Goal: Information Seeking & Learning: Learn about a topic

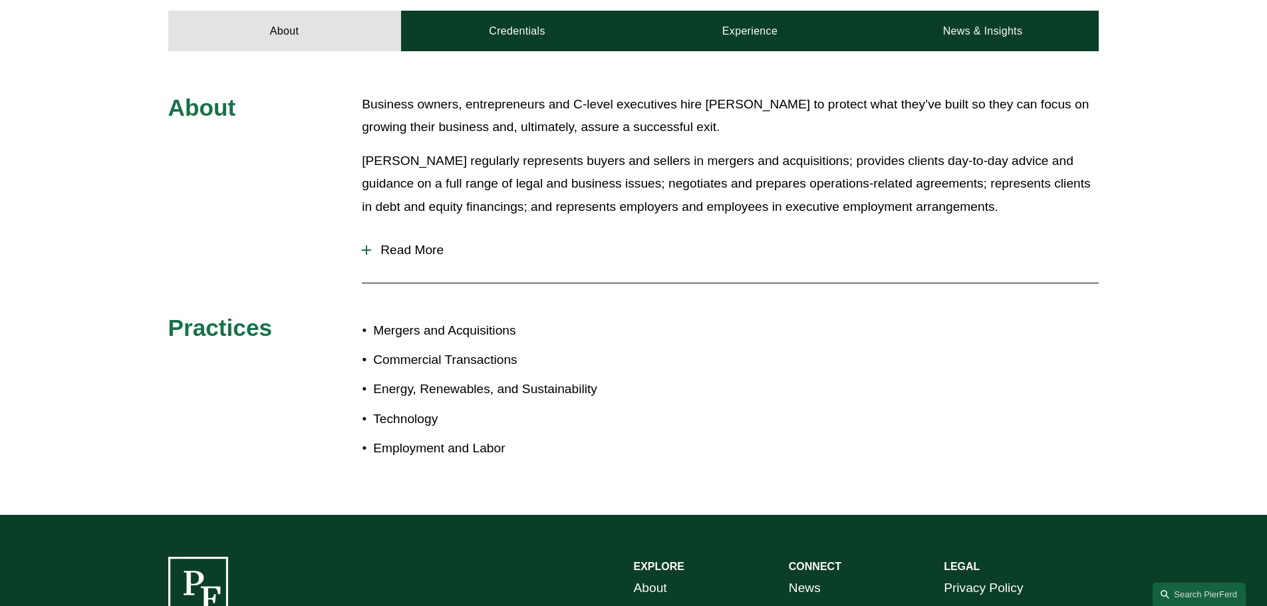
scroll to position [665, 0]
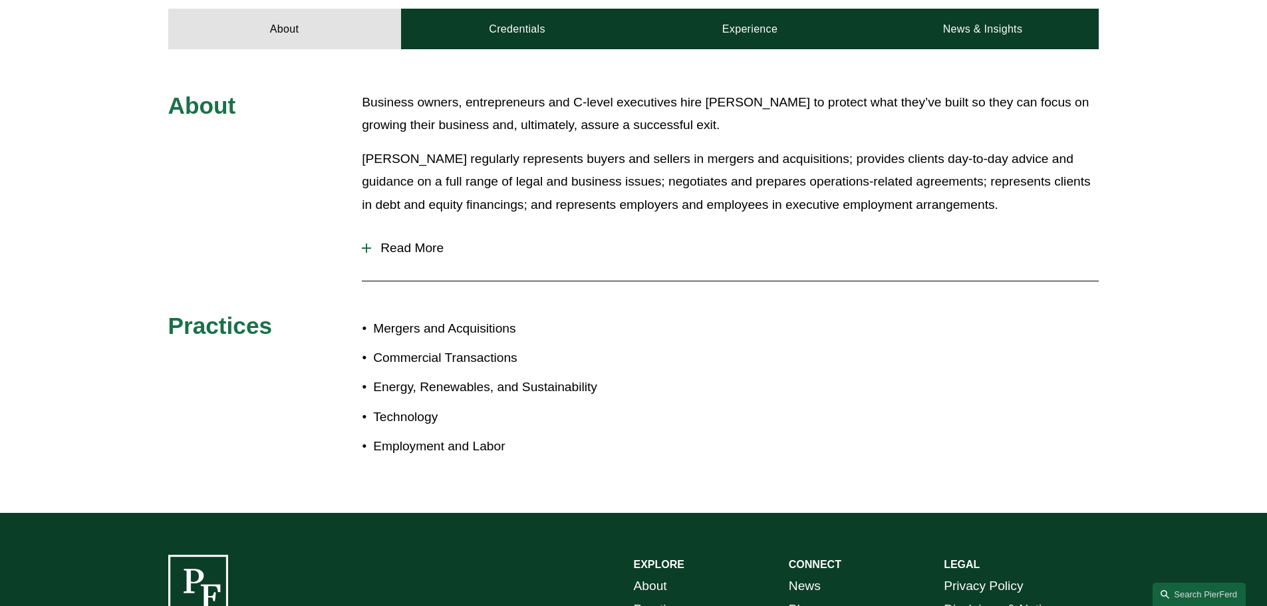
click at [382, 241] on span "Read More" at bounding box center [735, 248] width 728 height 15
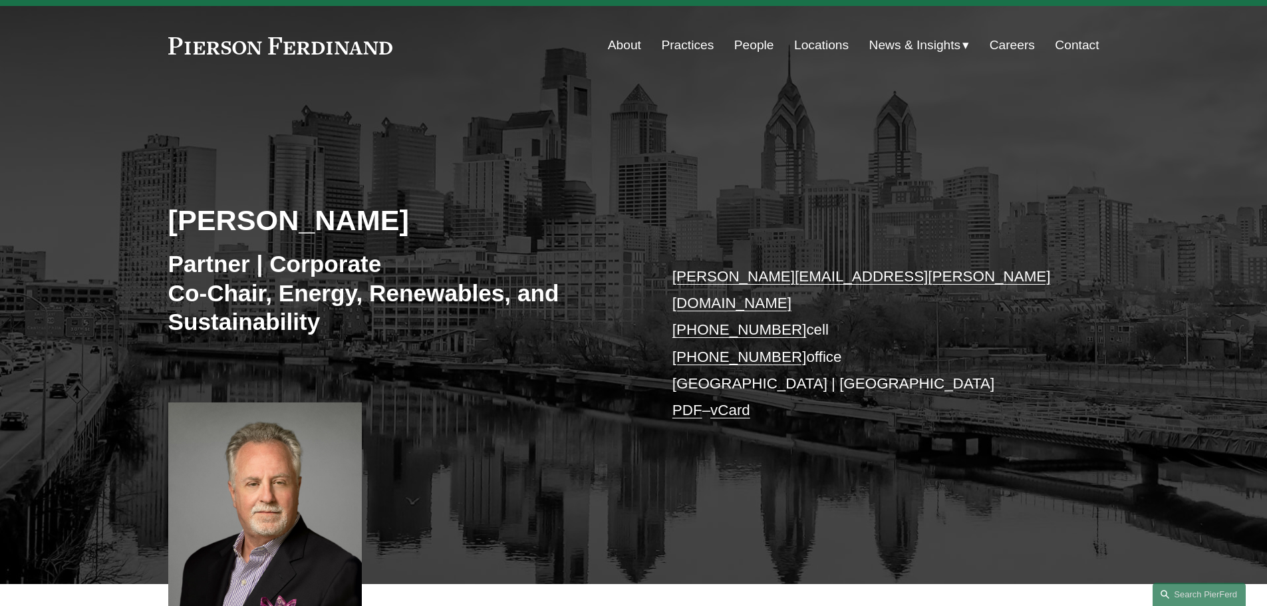
scroll to position [0, 0]
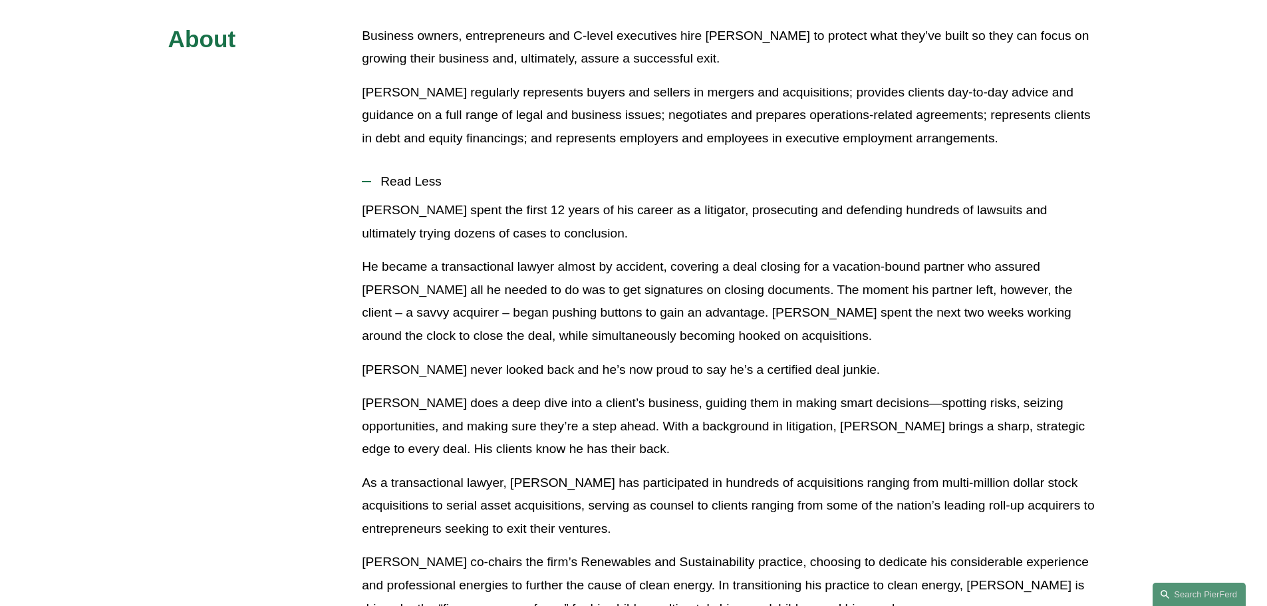
drag, startPoint x: 677, startPoint y: 540, endPoint x: 459, endPoint y: 489, distance: 224.1
click at [459, 489] on p "As a transactional lawyer, Eric has participated in hundreds of acquisitions ra…" at bounding box center [730, 506] width 737 height 69
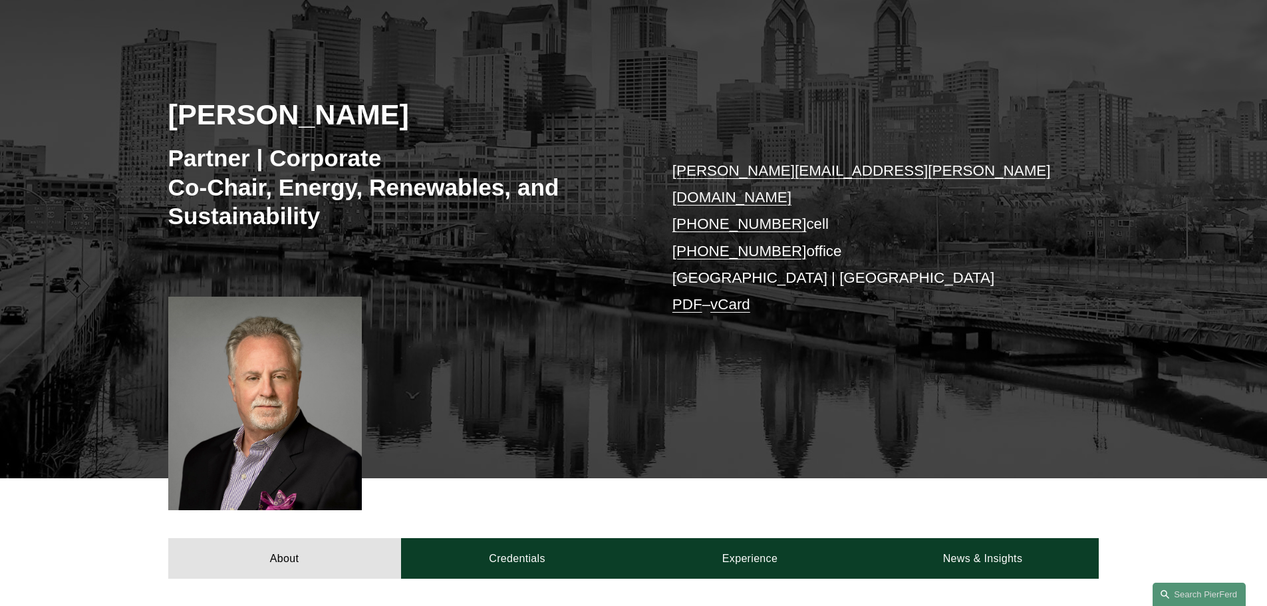
scroll to position [266, 0]
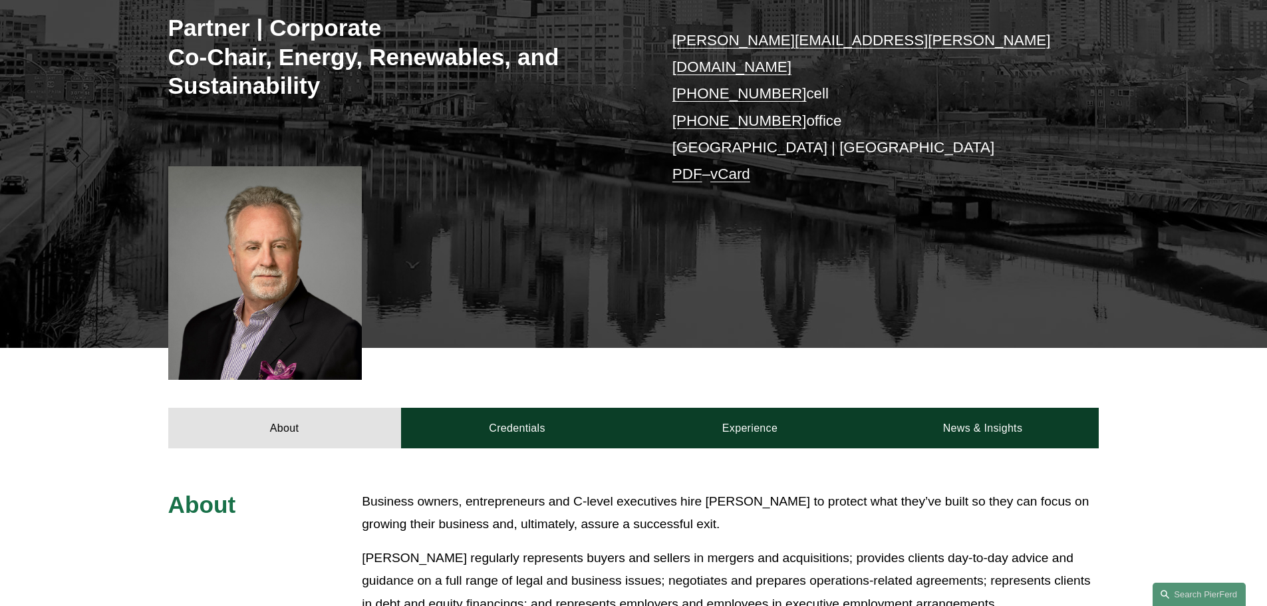
click at [456, 547] on p "Eric regularly represents buyers and sellers in mergers and acquisitions; provi…" at bounding box center [730, 581] width 737 height 69
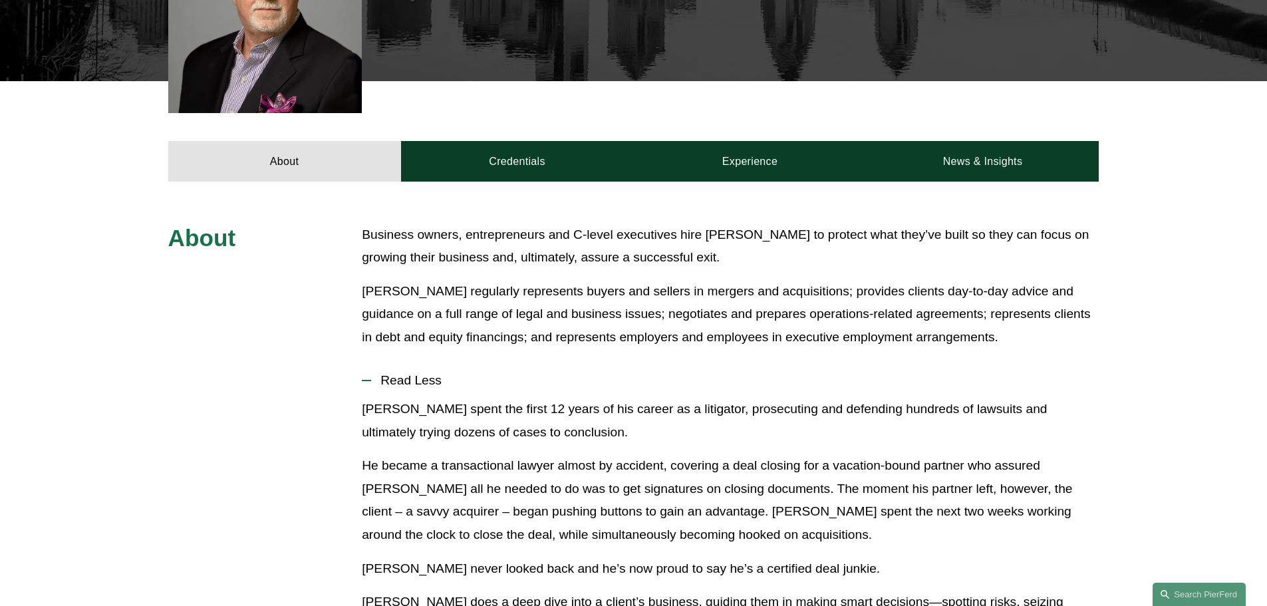
scroll to position [532, 0]
click at [656, 398] on p "Eric spent the first 12 years of his career as a litigator, prosecuting and def…" at bounding box center [730, 421] width 737 height 46
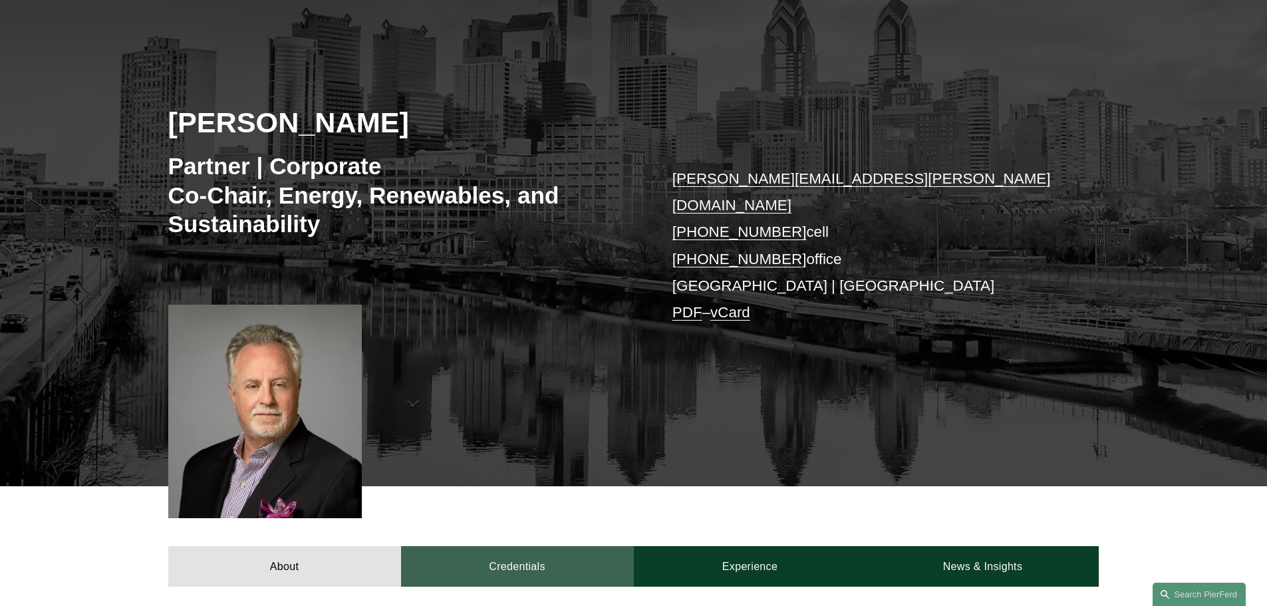
scroll to position [0, 0]
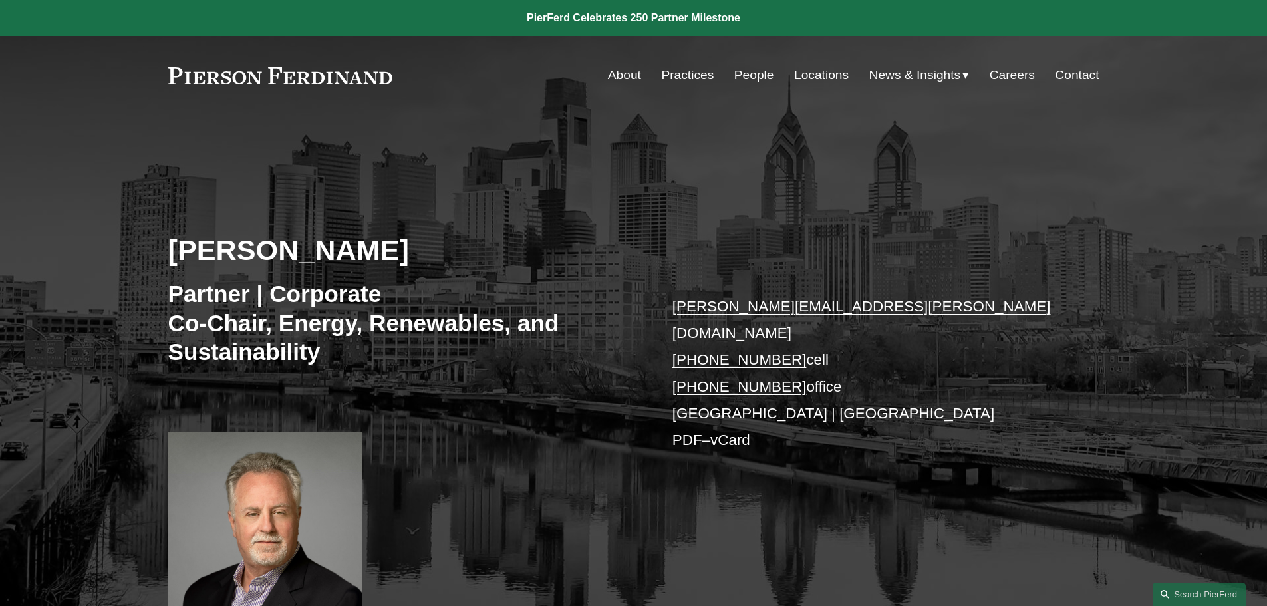
click at [447, 458] on div "Eric Pritchard Partner | Corporate Co-Chair, Energy, Renewables, and Sustainabi…" at bounding box center [633, 383] width 1267 height 461
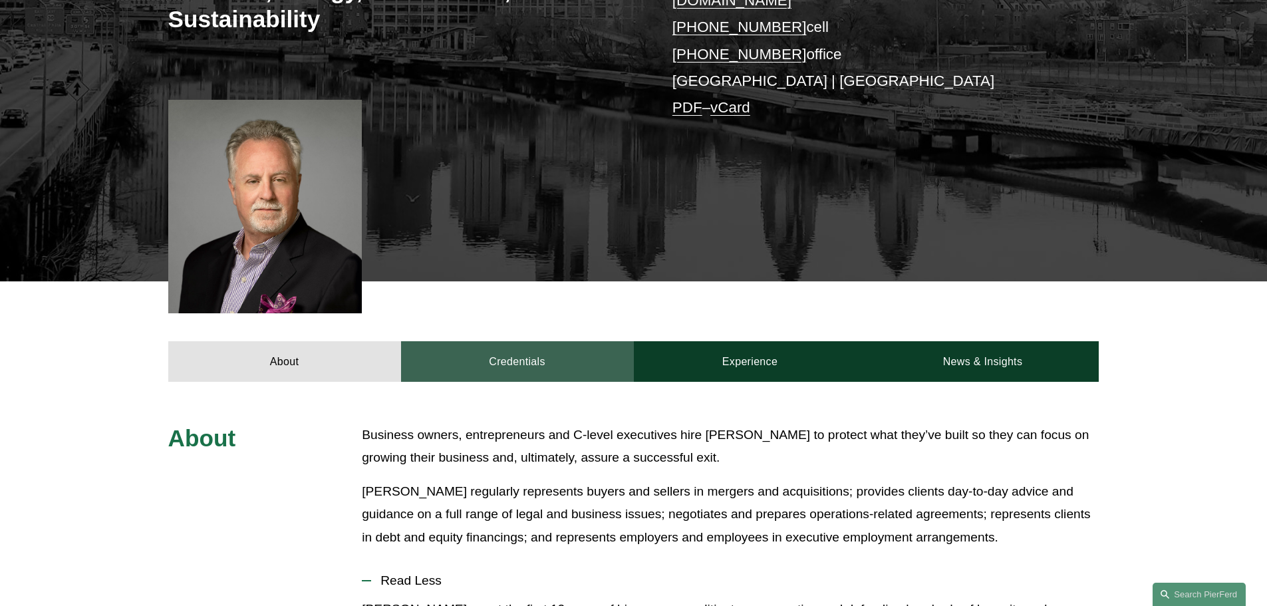
click at [538, 341] on link "Credentials" at bounding box center [517, 361] width 233 height 40
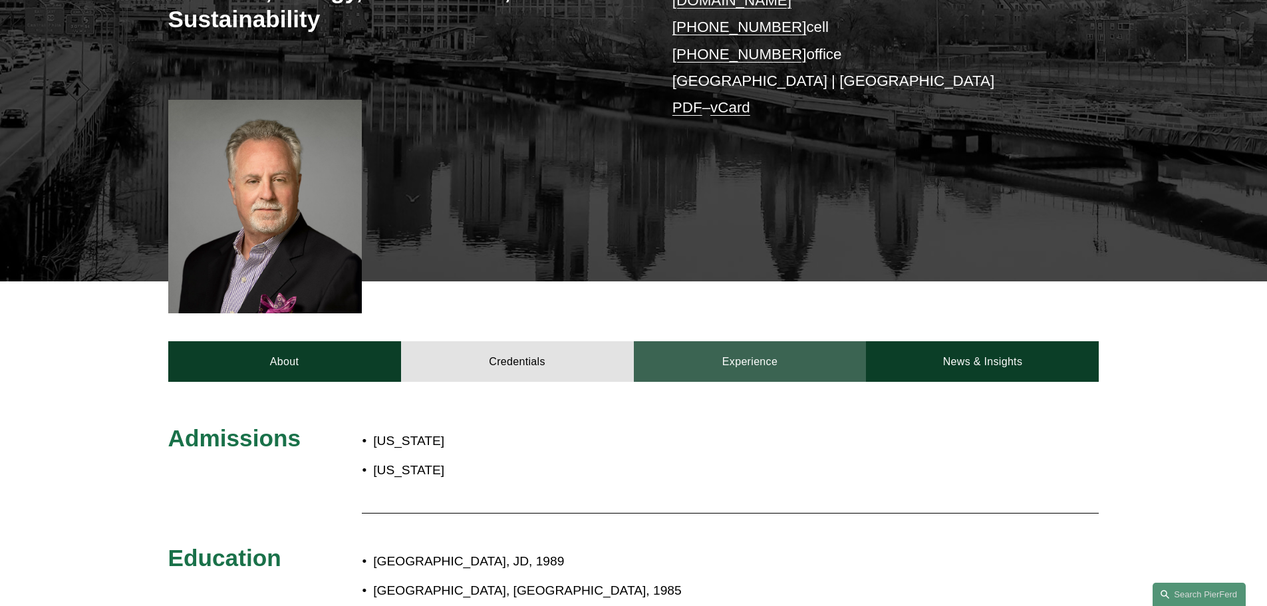
click at [727, 345] on link "Experience" at bounding box center [750, 361] width 233 height 40
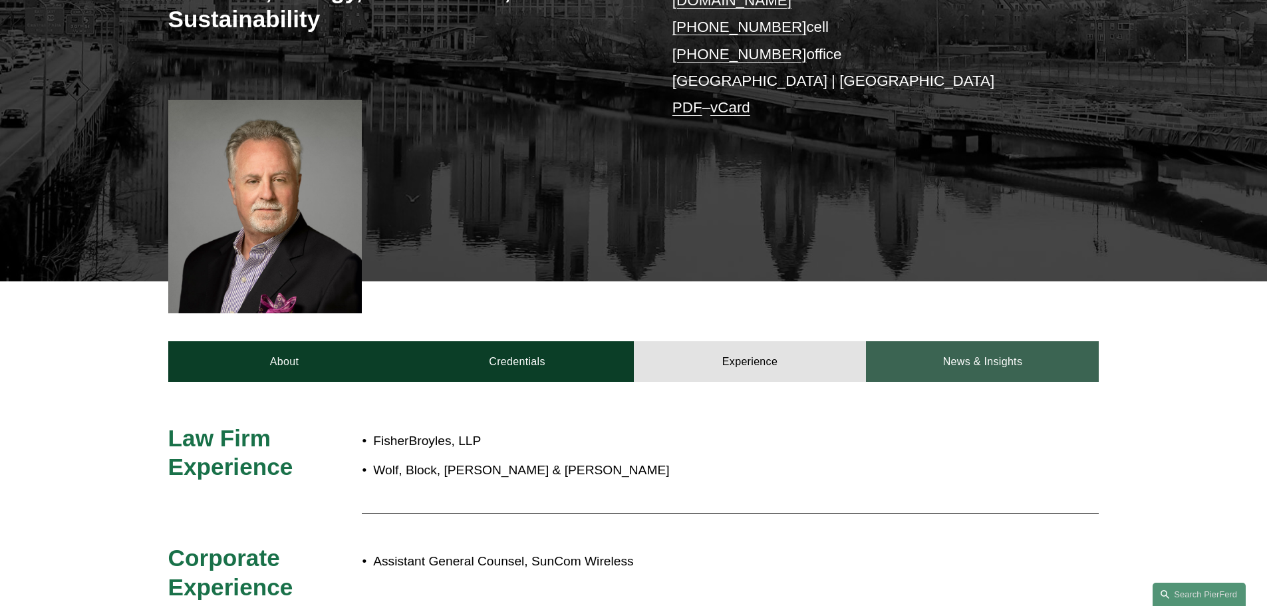
click at [954, 341] on link "News & Insights" at bounding box center [982, 361] width 233 height 40
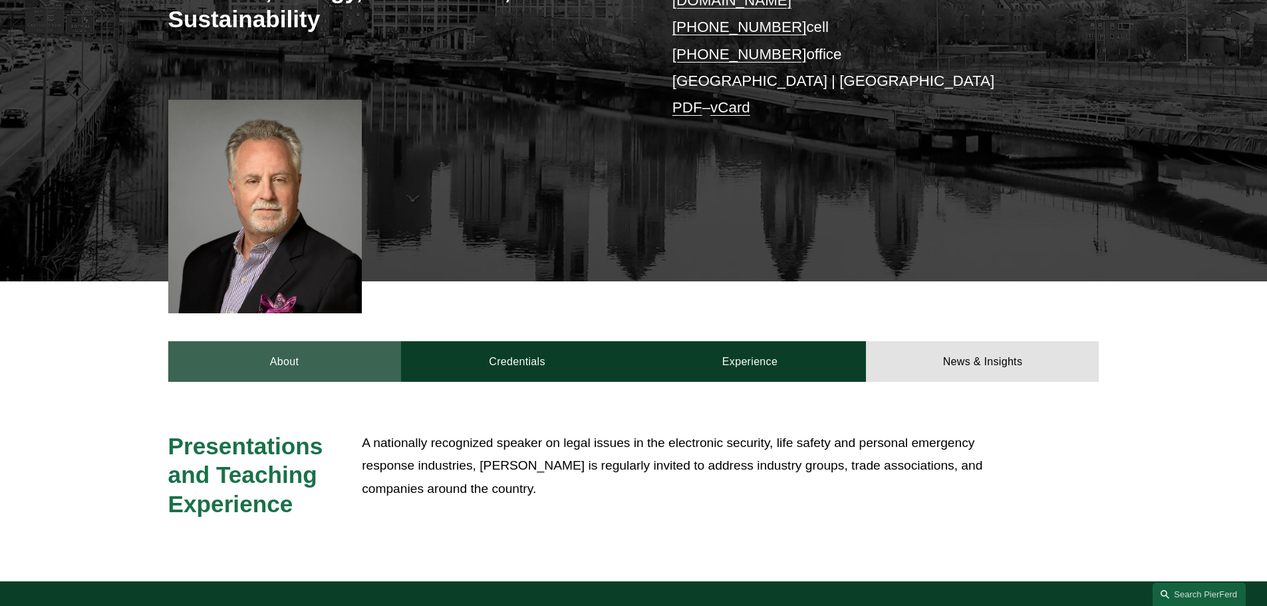
click at [280, 343] on link "About" at bounding box center [284, 361] width 233 height 40
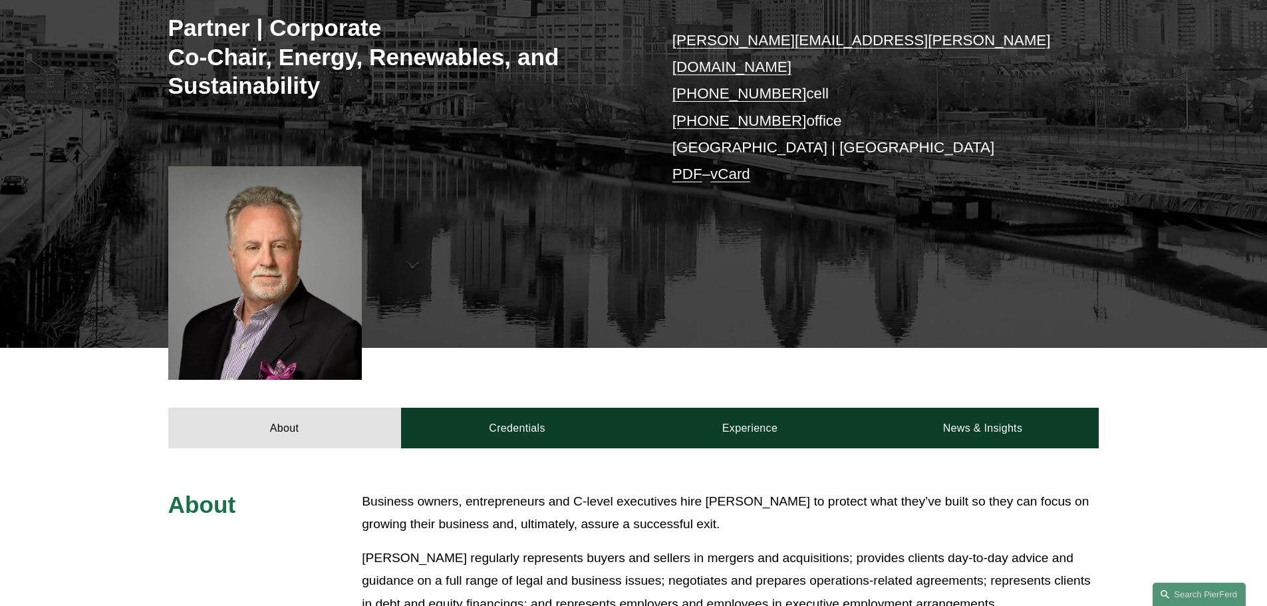
scroll to position [0, 0]
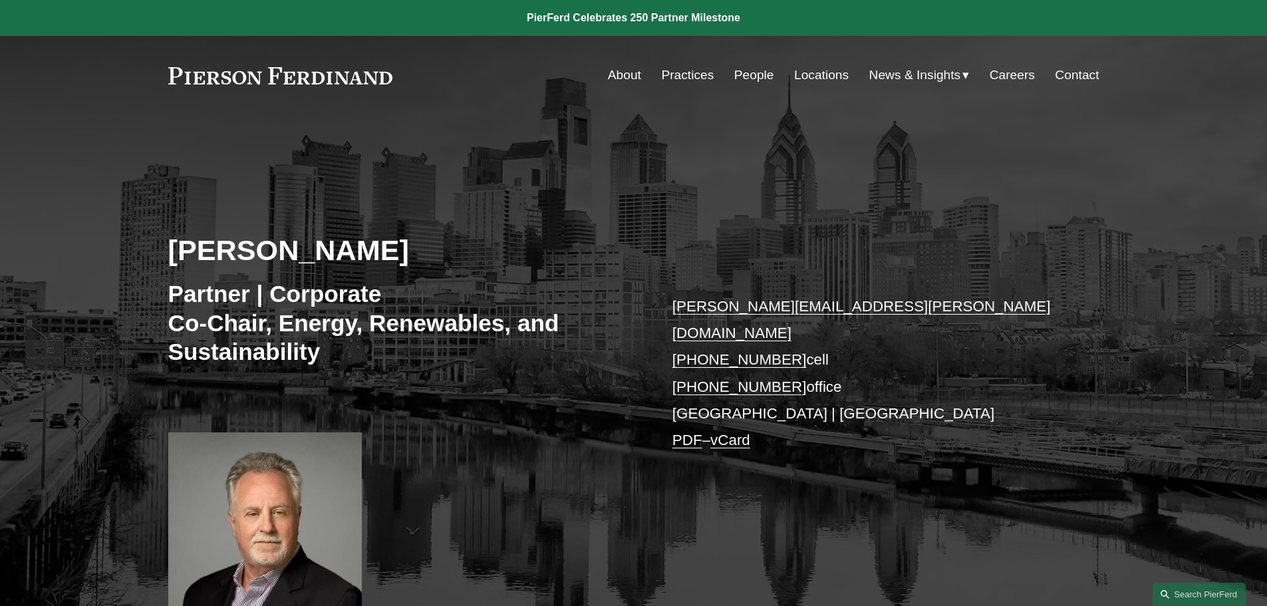
click at [621, 80] on link "About" at bounding box center [624, 75] width 33 height 25
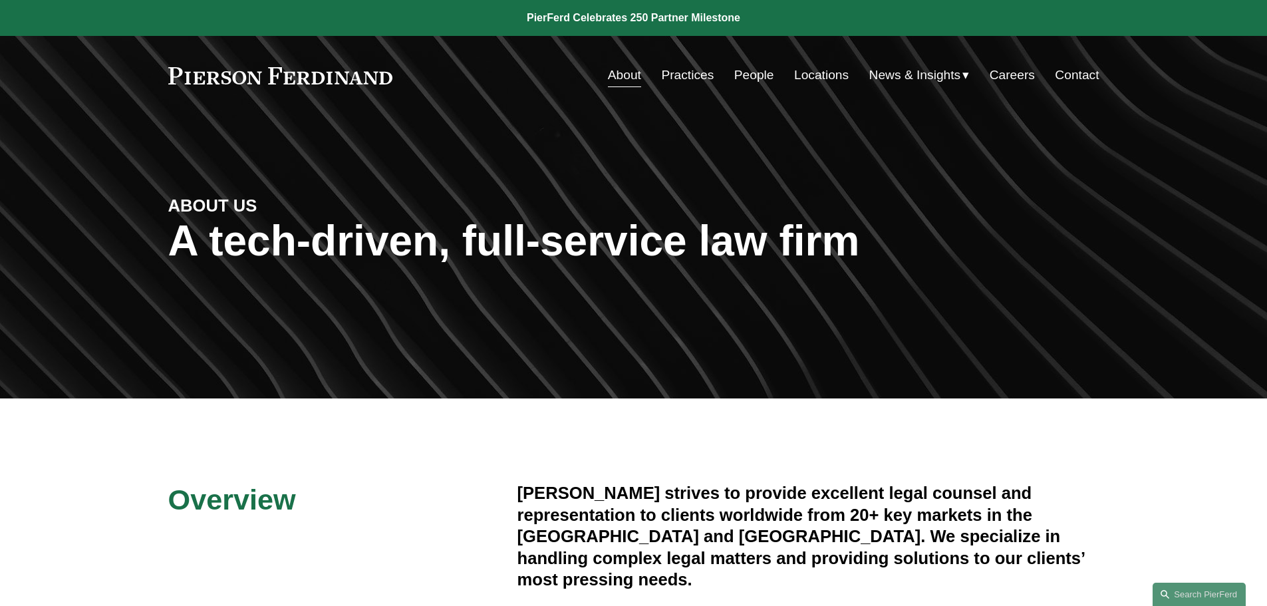
click at [691, 80] on link "Practices" at bounding box center [687, 75] width 53 height 25
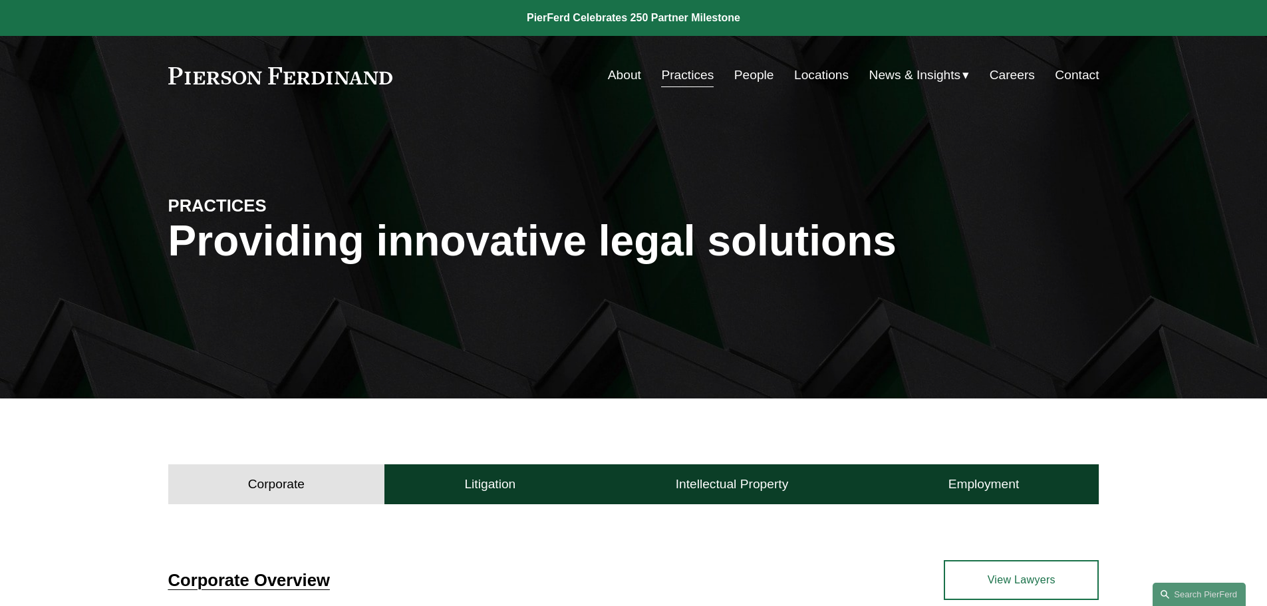
click at [739, 73] on link "People" at bounding box center [754, 75] width 40 height 25
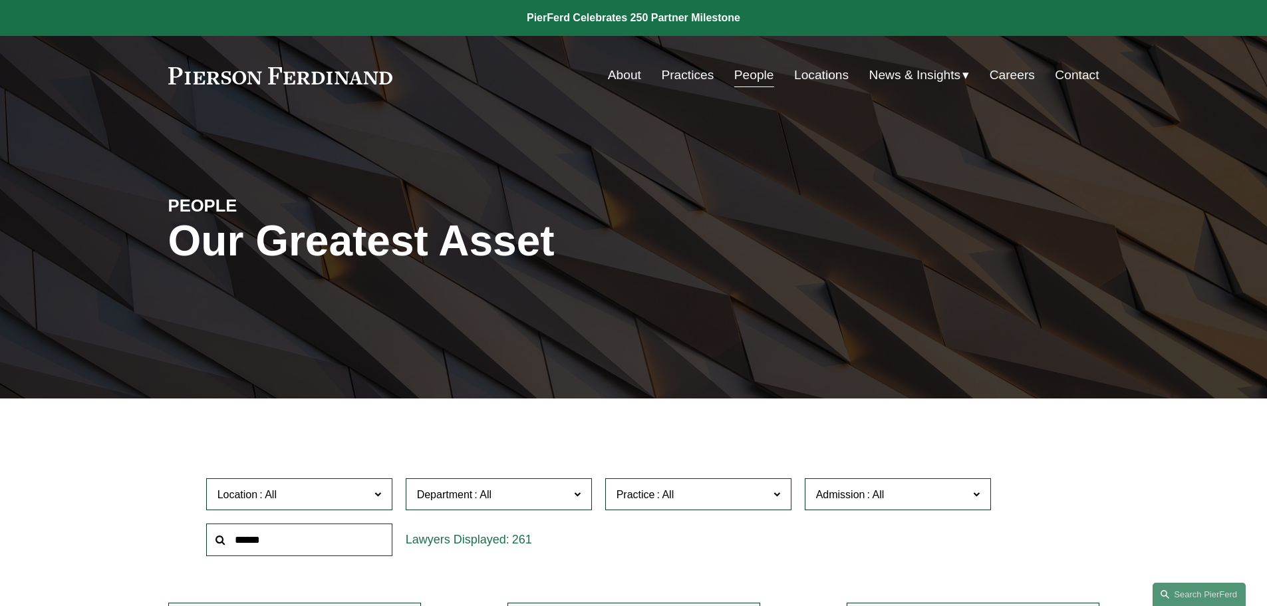
click at [700, 74] on link "Practices" at bounding box center [687, 75] width 53 height 25
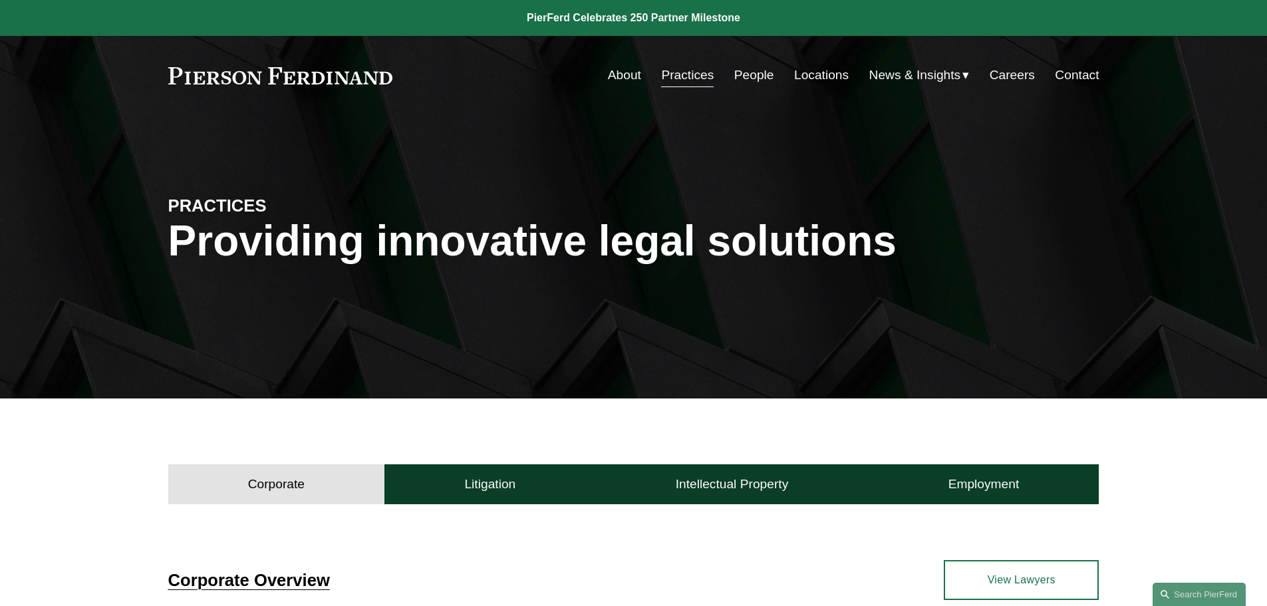
click at [754, 78] on link "People" at bounding box center [754, 75] width 40 height 25
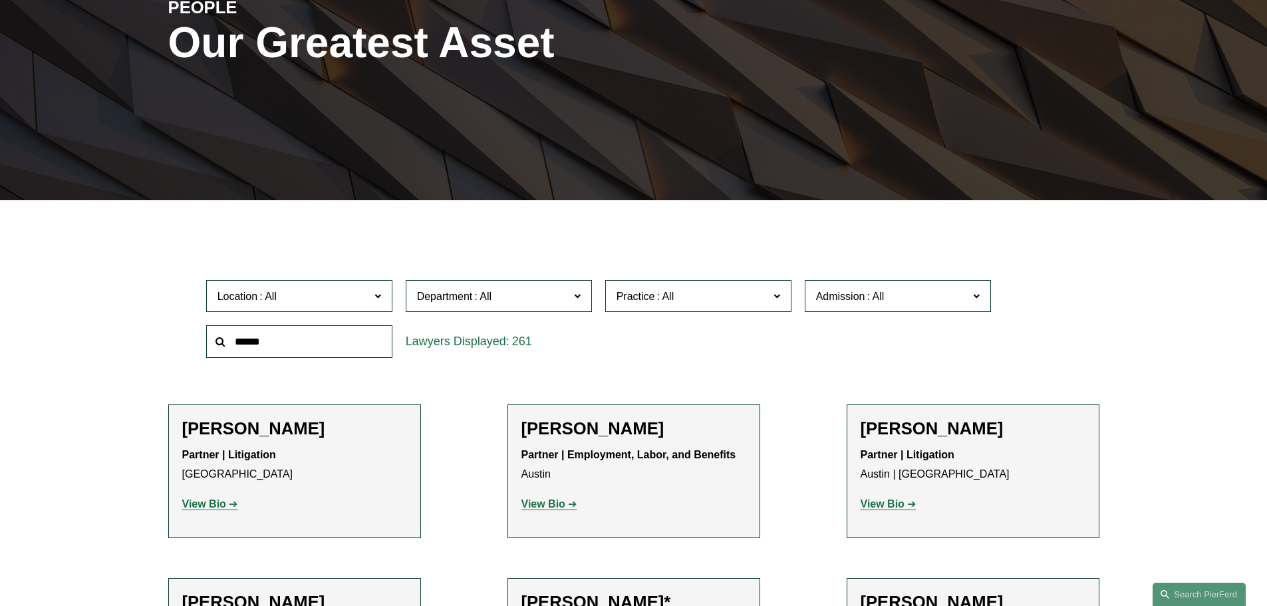
scroll to position [200, 0]
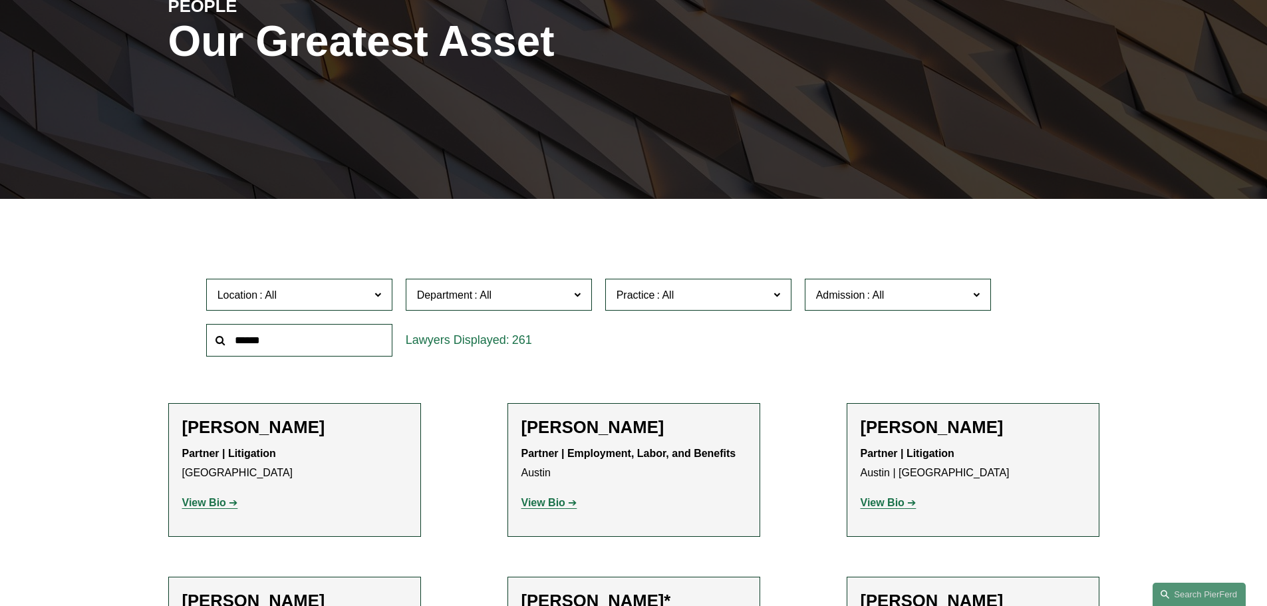
click at [313, 333] on input "text" at bounding box center [299, 340] width 186 height 33
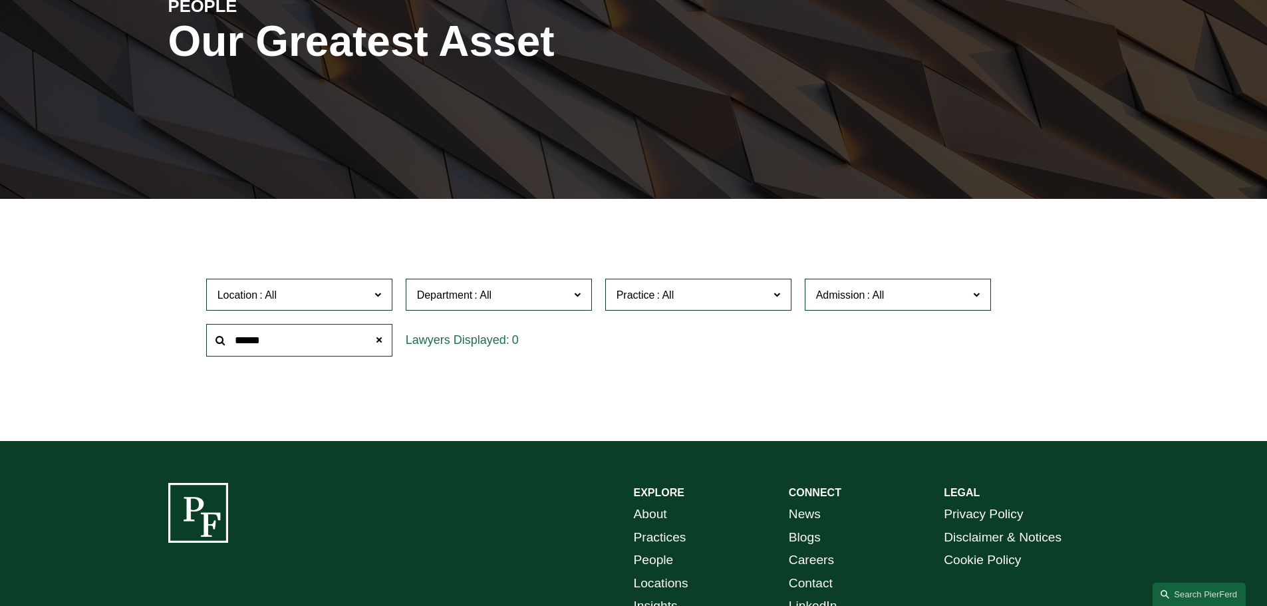
type input "******"
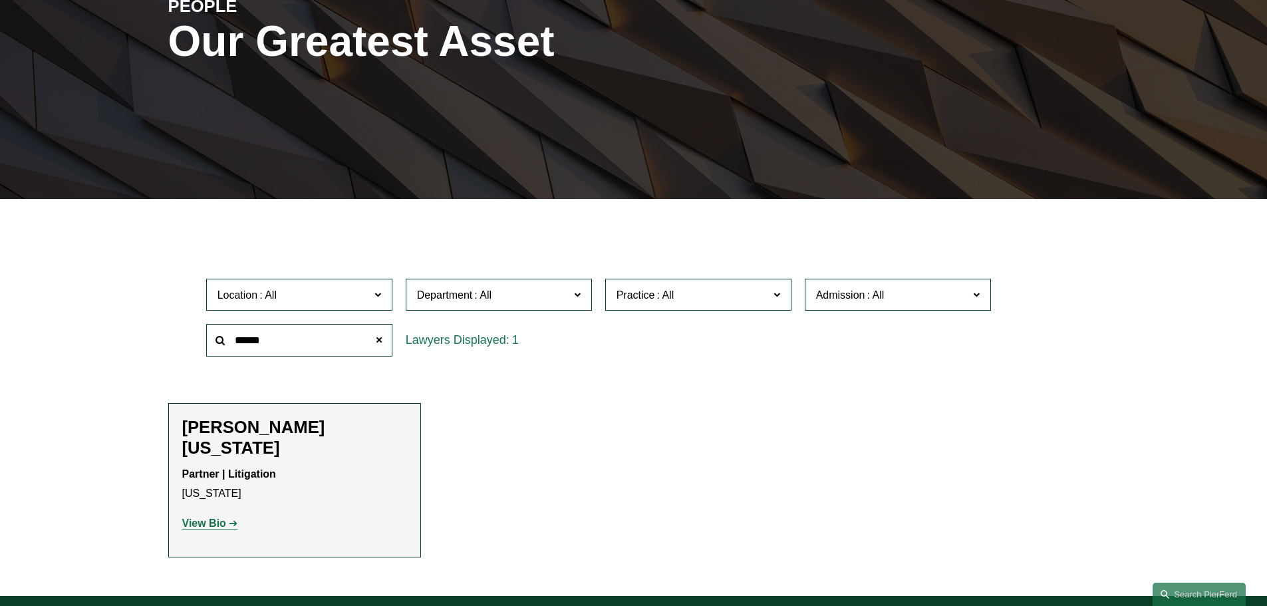
click at [222, 517] on strong "View Bio" at bounding box center [204, 522] width 44 height 11
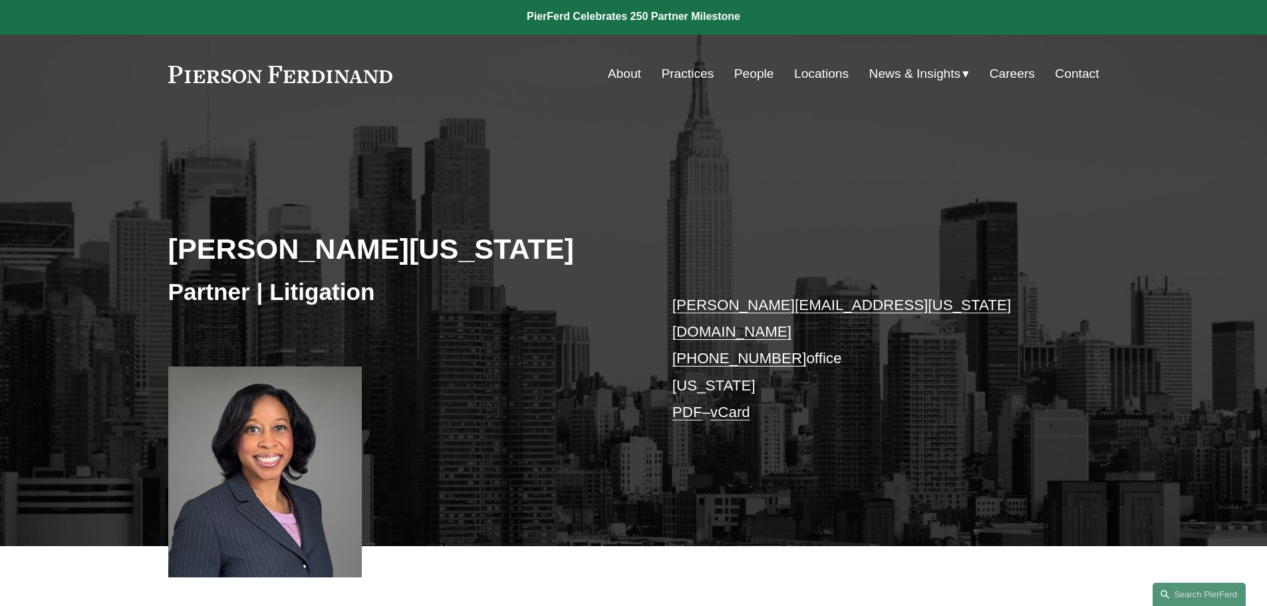
scroll to position [266, 0]
